Goal: Task Accomplishment & Management: Complete application form

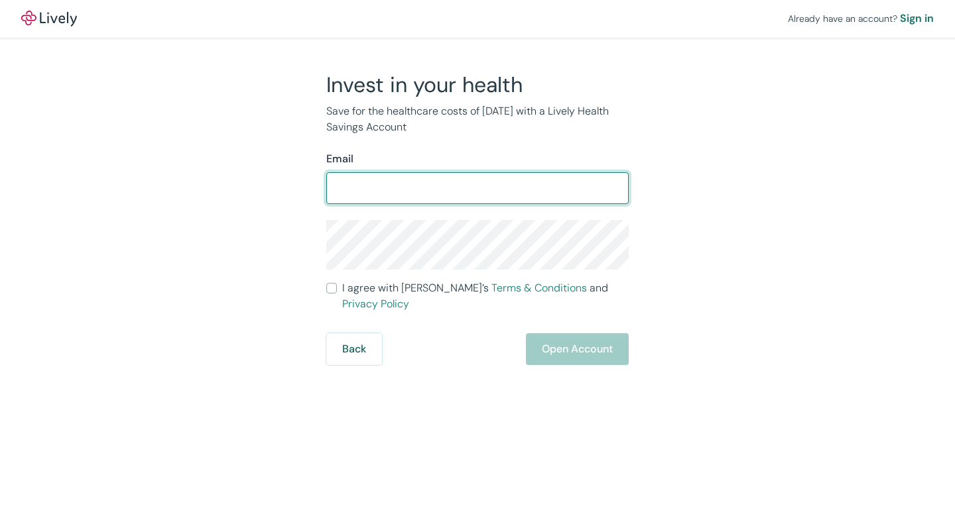
click at [546, 197] on input "Email" at bounding box center [477, 188] width 302 height 27
type input "[PERSON_NAME][EMAIL_ADDRESS][DOMAIN_NAME]"
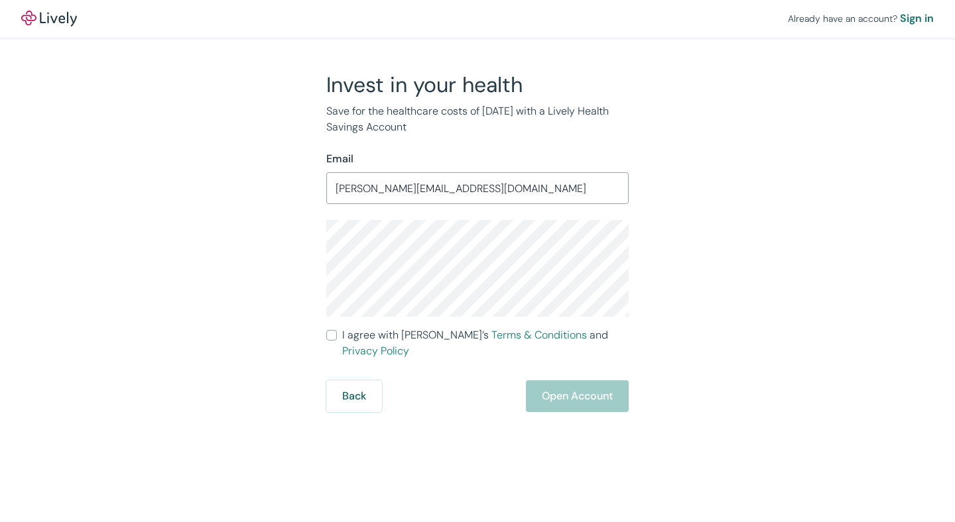
click at [357, 339] on span "I agree with Lively’s Terms & Conditions and Privacy Policy" at bounding box center [485, 344] width 286 height 32
click at [337, 339] on input "I agree with Lively’s Terms & Conditions and Privacy Policy" at bounding box center [331, 335] width 11 height 11
checkbox input "true"
click at [589, 381] on button "Open Account" at bounding box center [577, 397] width 103 height 32
